Goal: Find specific page/section: Find specific page/section

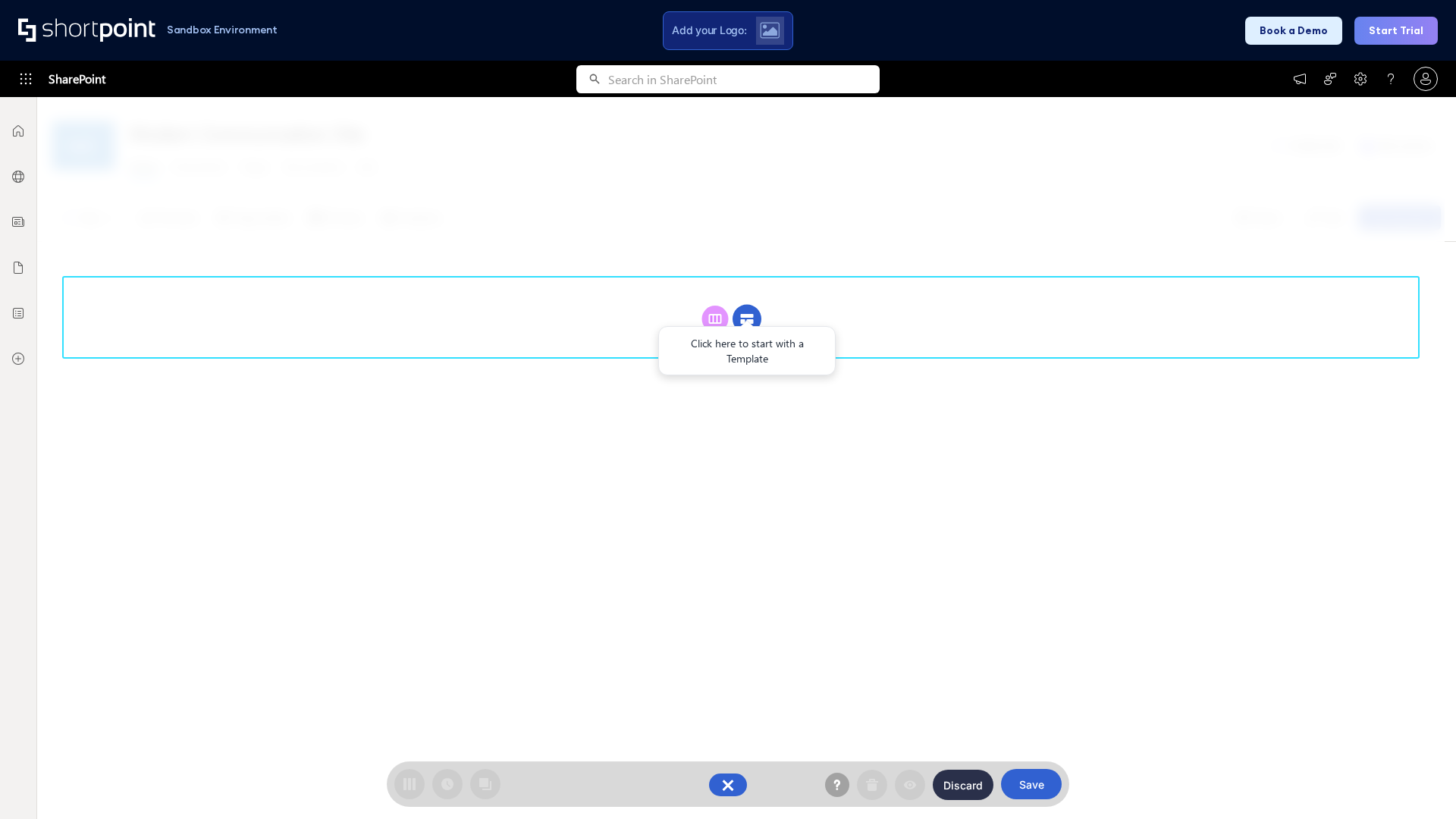
click at [747, 305] on circle at bounding box center [746, 319] width 29 height 29
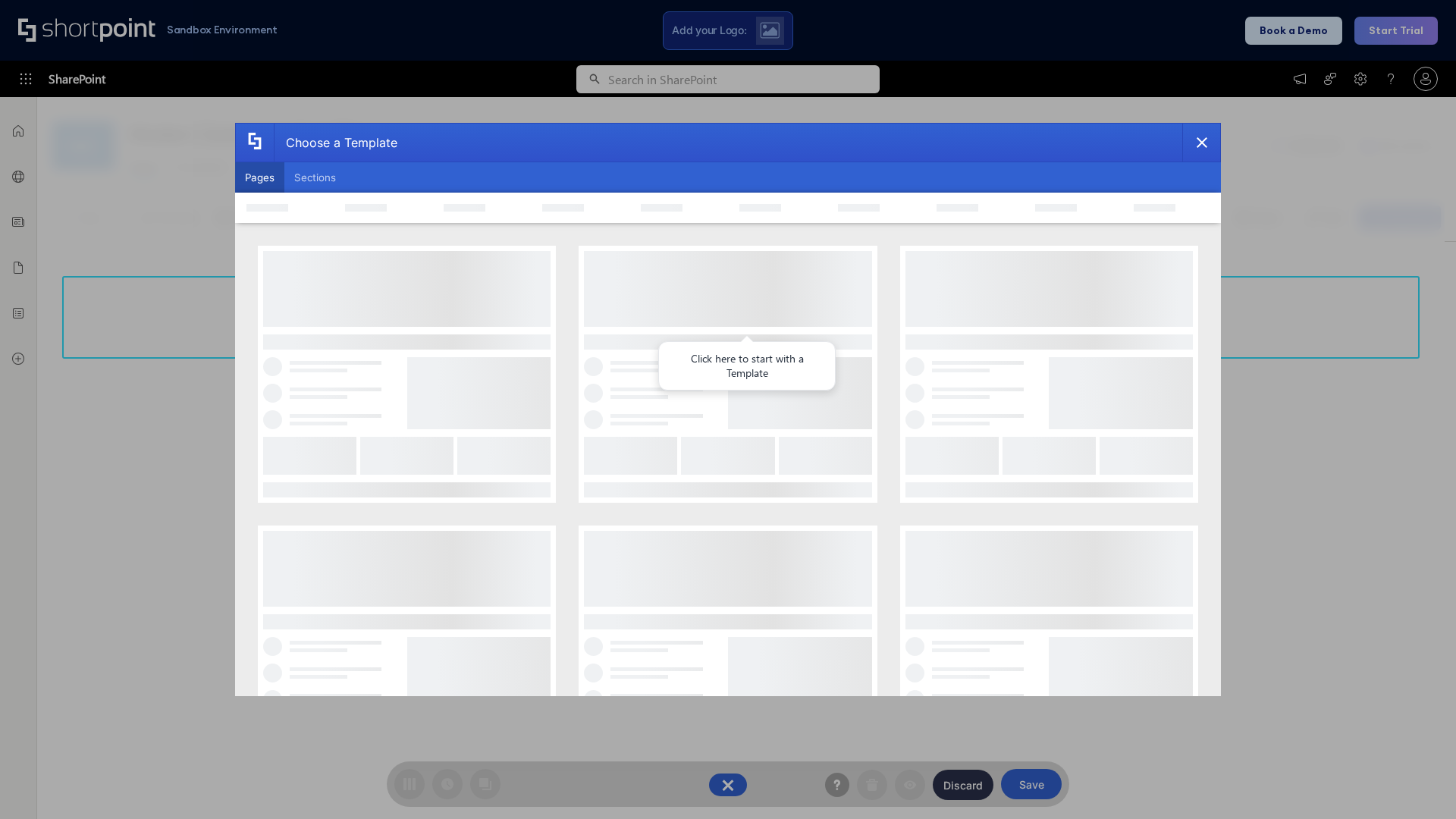
scroll to position [207, 0]
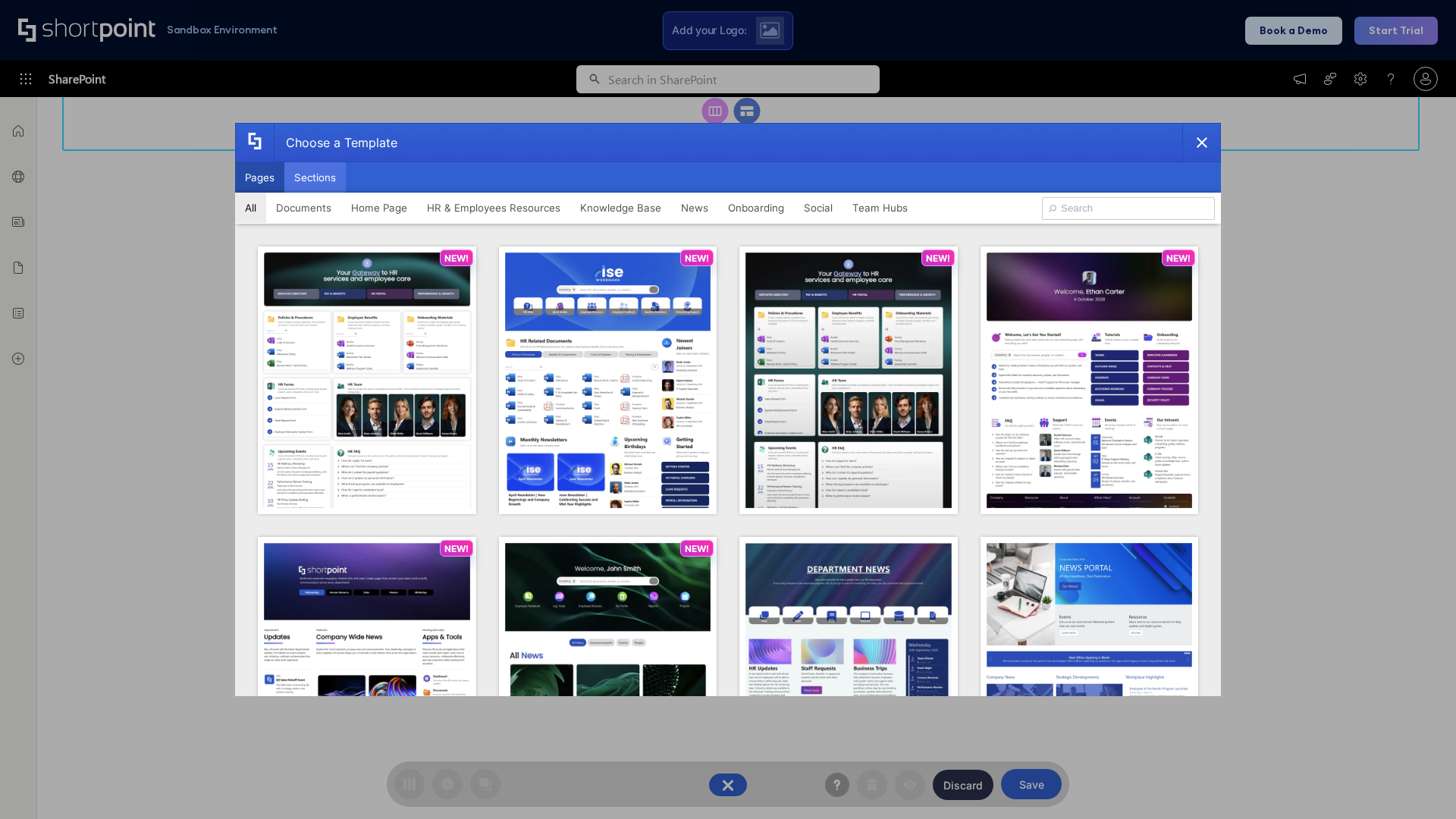
click at [315, 178] on button "Sections" at bounding box center [315, 177] width 62 height 30
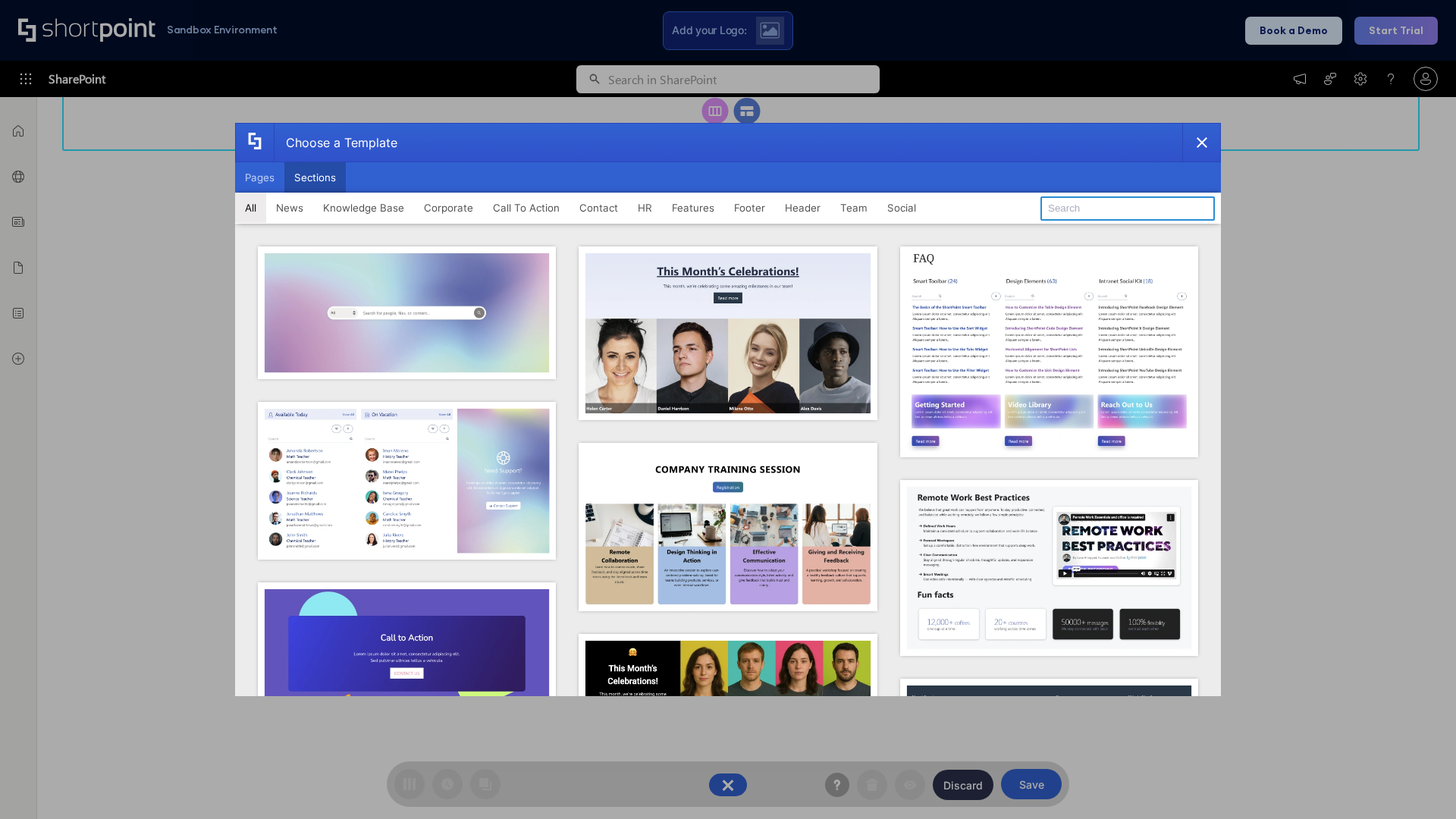
type input "Teammate 2"
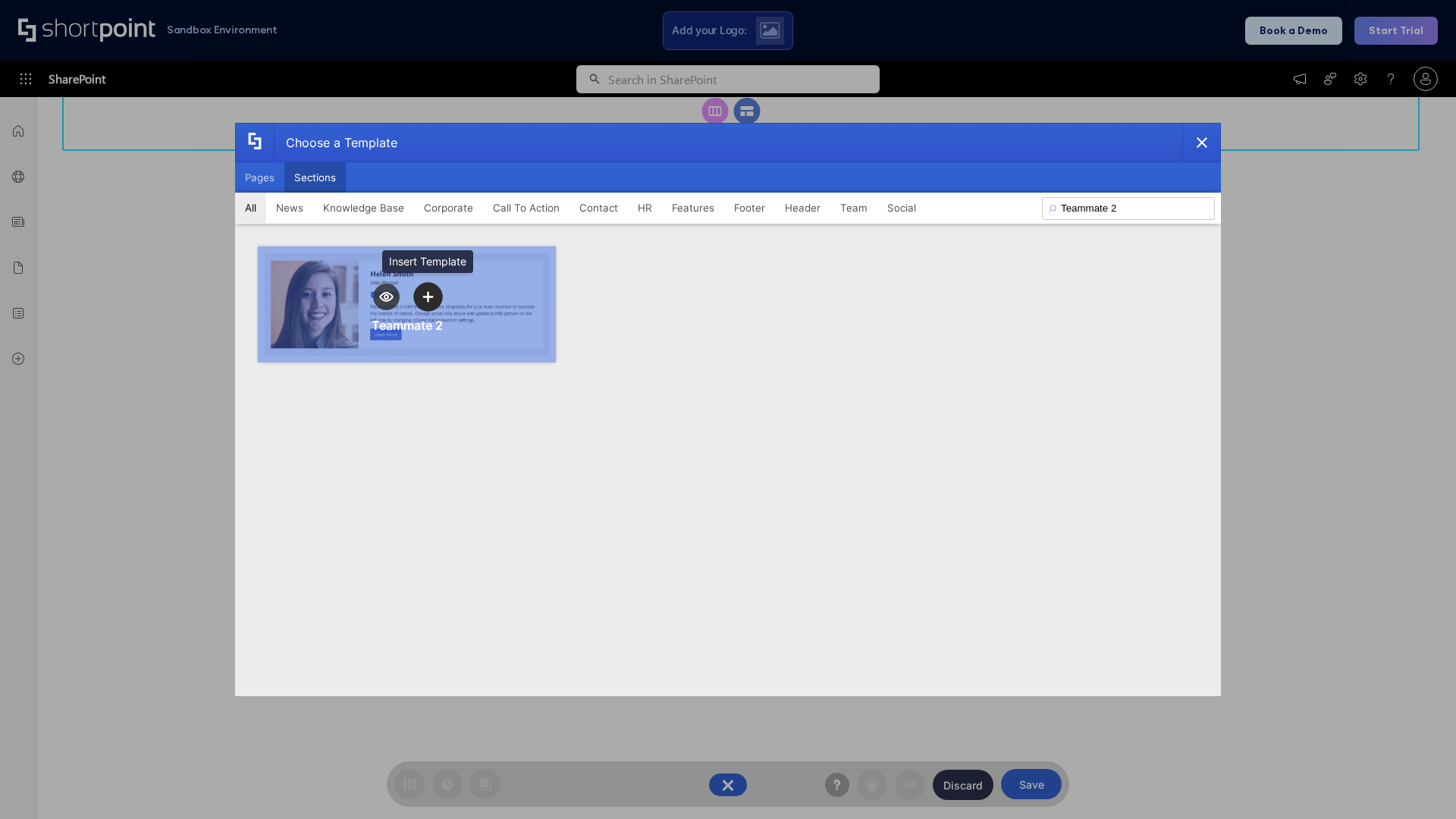
click at [427, 296] on icon "template selector" at bounding box center [428, 296] width 11 height 11
